Goal: Information Seeking & Learning: Learn about a topic

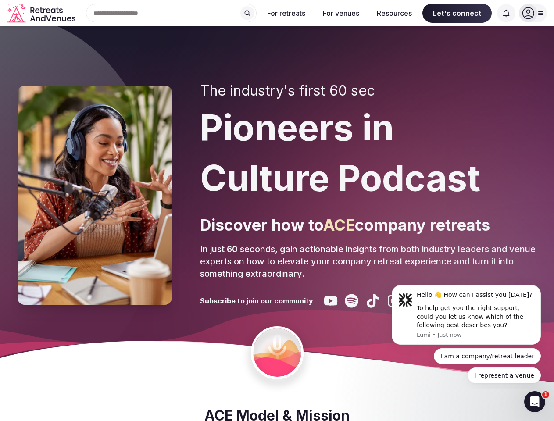
click at [277, 211] on div "The industry's first 60 sec Pioneers in Culture Podcast Discover how to ACE com…" at bounding box center [368, 196] width 337 height 226
click at [172, 13] on div "Search Popular Destinations [GEOGRAPHIC_DATA], [GEOGRAPHIC_DATA] [GEOGRAPHIC_DA…" at bounding box center [168, 13] width 178 height 18
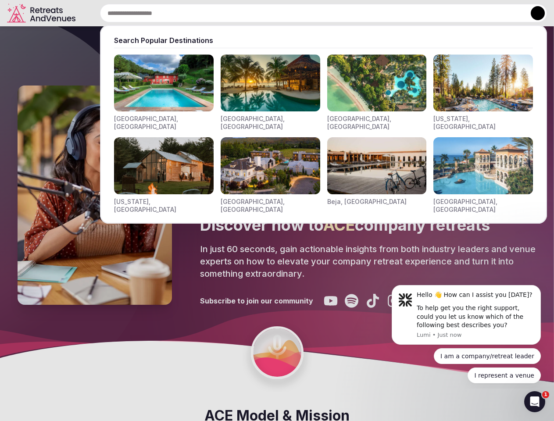
click at [248, 13] on input "text" at bounding box center [323, 13] width 447 height 18
click at [287, 13] on input "text" at bounding box center [323, 13] width 447 height 18
click at [341, 13] on input "text" at bounding box center [323, 13] width 447 height 18
click at [395, 13] on input "text" at bounding box center [323, 13] width 447 height 18
click at [457, 13] on input "text" at bounding box center [323, 13] width 447 height 18
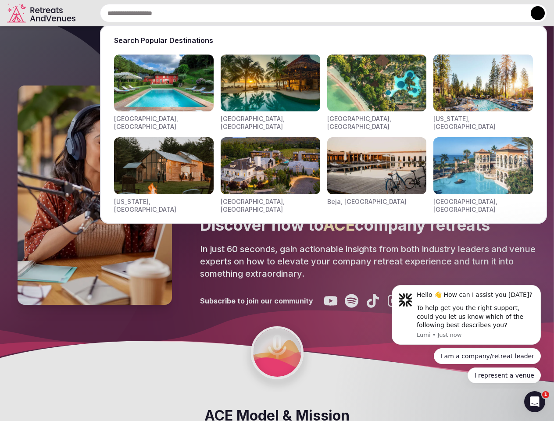
click at [506, 13] on input "text" at bounding box center [323, 13] width 447 height 18
click at [533, 13] on button at bounding box center [538, 13] width 14 height 14
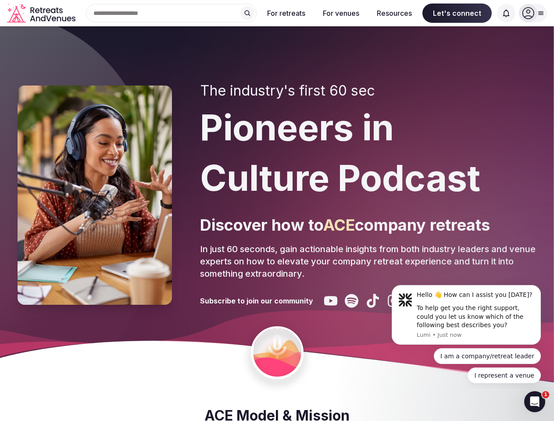
click at [467, 315] on div "To help get you the right support, could you let us know which of the following…" at bounding box center [476, 317] width 118 height 26
